Goal: Navigation & Orientation: Find specific page/section

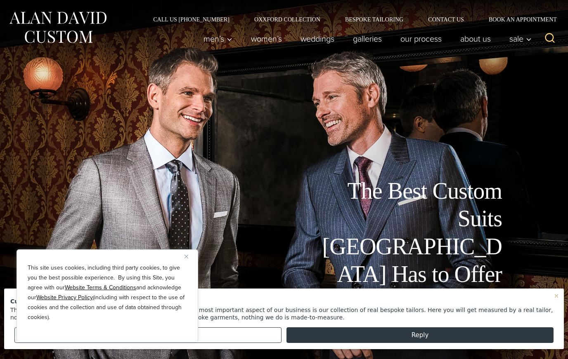
click at [181, 263] on p "This site uses cookies, including third party cookies, to give you the best pos…" at bounding box center [107, 292] width 159 height 59
click at [182, 264] on p "This site uses cookies, including third party cookies, to give you the best pos…" at bounding box center [107, 292] width 159 height 59
click at [185, 258] on img "Close" at bounding box center [186, 257] width 4 height 4
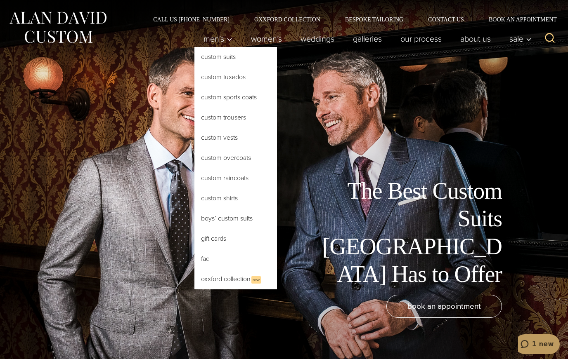
click at [221, 54] on link "Custom Suits" at bounding box center [235, 57] width 82 height 20
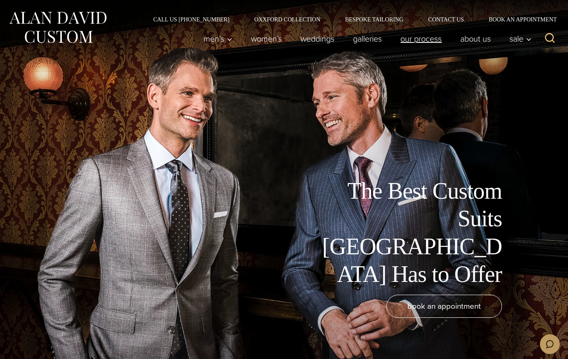
click at [427, 43] on link "Our Process" at bounding box center [421, 39] width 60 height 16
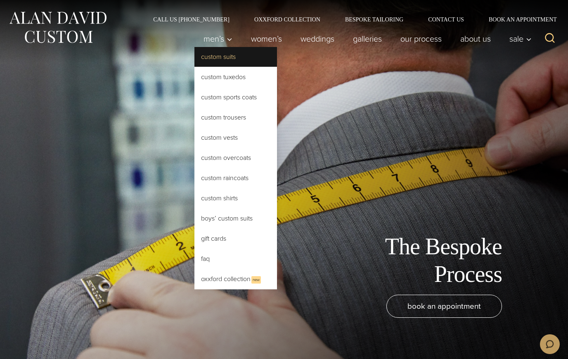
click at [224, 56] on link "Custom Suits" at bounding box center [235, 57] width 82 height 20
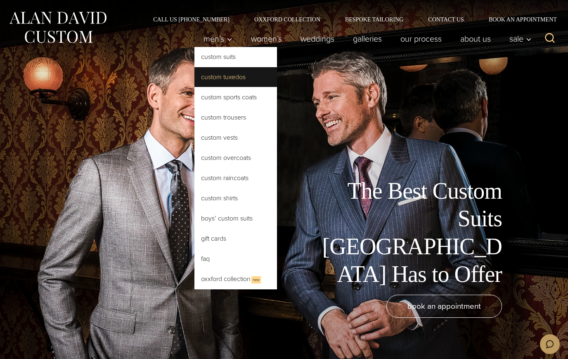
click at [236, 75] on link "Custom Tuxedos" at bounding box center [235, 77] width 82 height 20
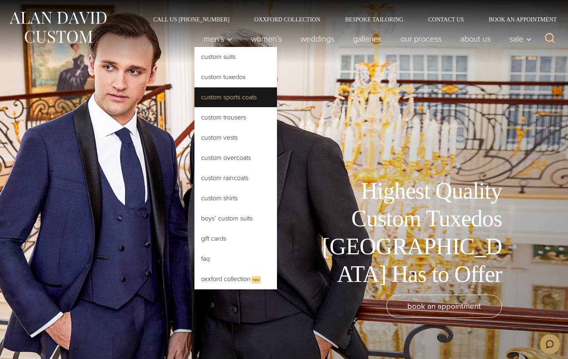
click at [238, 97] on link "Custom Sports Coats" at bounding box center [235, 97] width 82 height 20
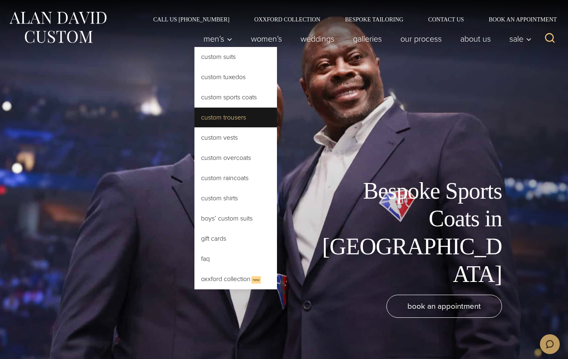
click at [232, 119] on link "Custom Trousers" at bounding box center [235, 118] width 82 height 20
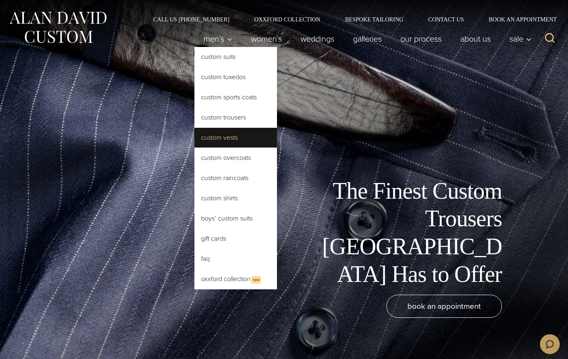
click at [227, 139] on link "Custom Vests" at bounding box center [235, 138] width 82 height 20
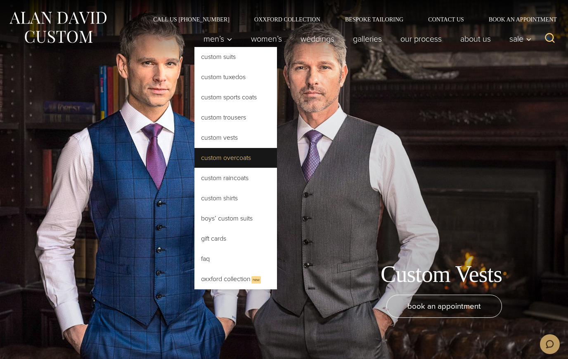
click at [233, 160] on link "Custom Overcoats" at bounding box center [235, 158] width 82 height 20
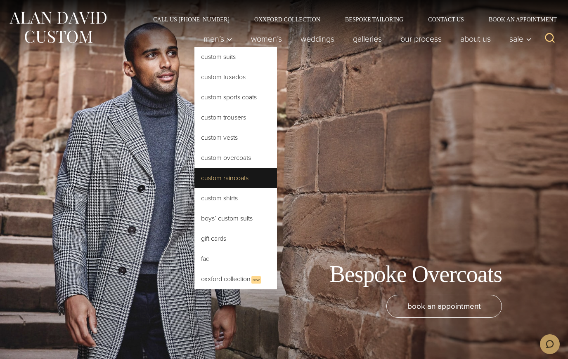
click at [238, 179] on link "Custom Raincoats" at bounding box center [235, 178] width 82 height 20
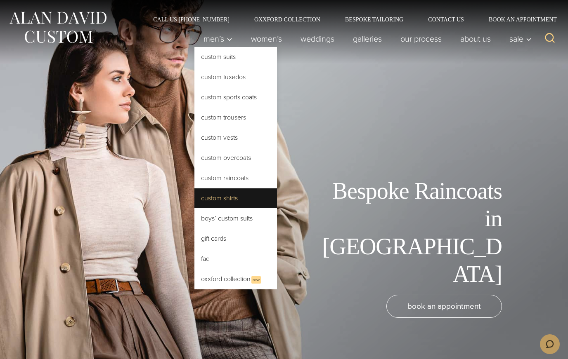
click at [229, 196] on link "Custom Shirts" at bounding box center [235, 199] width 82 height 20
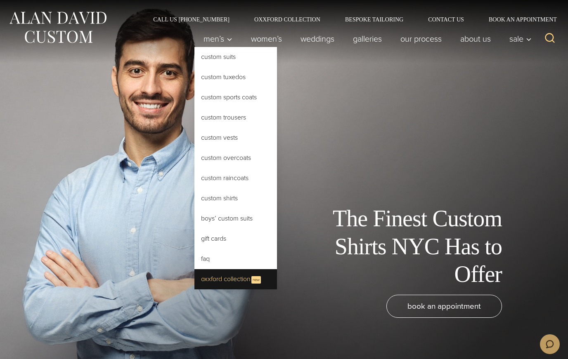
click at [234, 280] on link "Oxxford Collection New" at bounding box center [235, 279] width 82 height 20
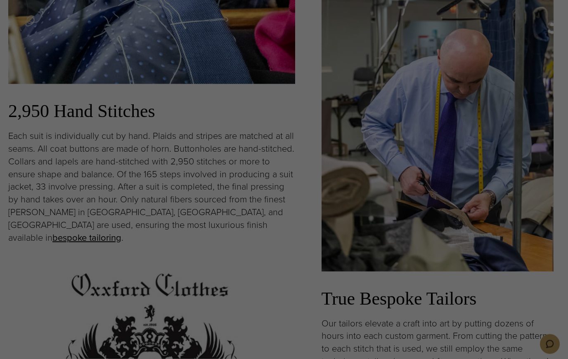
scroll to position [1569, 0]
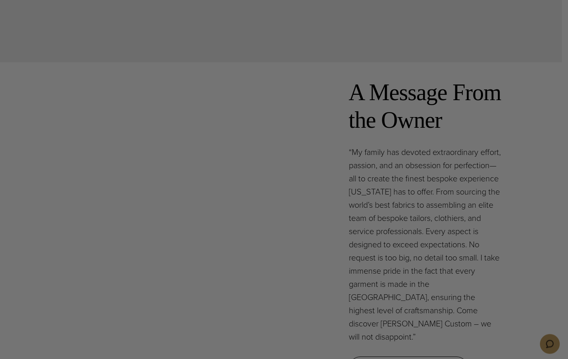
scroll to position [2308, 0]
